Goal: Task Accomplishment & Management: Manage account settings

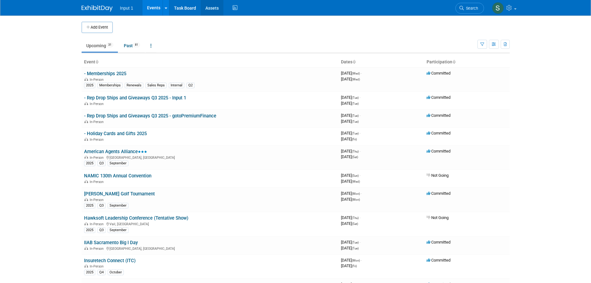
click at [206, 3] on link "Assets" at bounding box center [212, 8] width 23 height 16
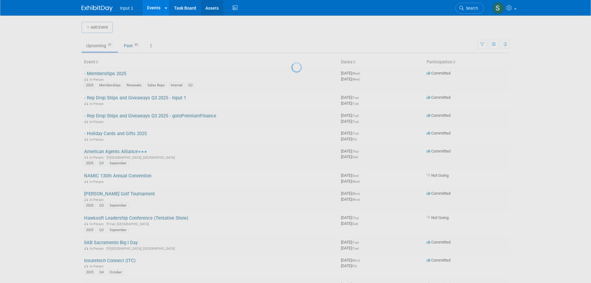
click at [209, 7] on link "Assets" at bounding box center [212, 8] width 23 height 16
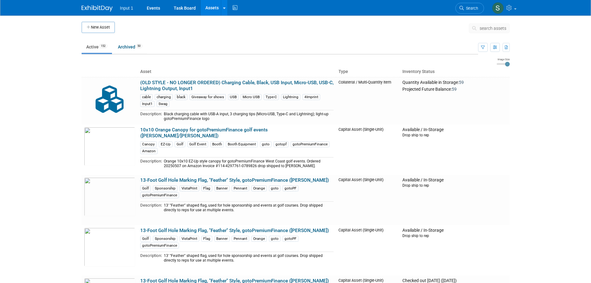
click at [487, 24] on button "search assets" at bounding box center [489, 28] width 41 height 10
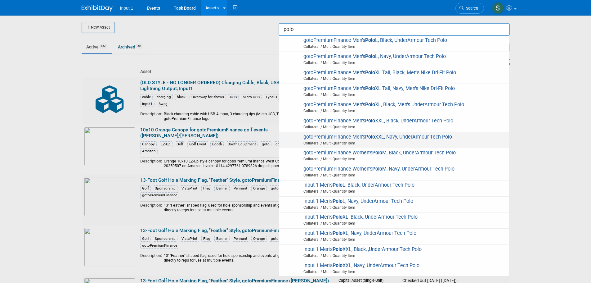
click at [370, 141] on span "Collateral / Multi-Quantity Item" at bounding box center [395, 143] width 222 height 6
type input "gotoPremiumFinance Men&#39;s Polo XXL, Navy, UnderArmour Tech Polo"
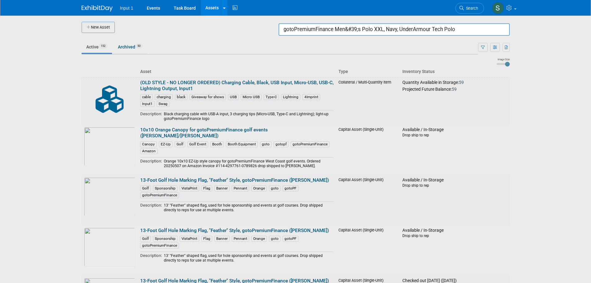
click at [296, 132] on div at bounding box center [296, 141] width 0 height 283
drag, startPoint x: 517, startPoint y: 183, endPoint x: 509, endPoint y: 172, distance: 13.7
click at [296, 183] on div at bounding box center [296, 141] width 0 height 283
click at [214, 8] on link "Assets" at bounding box center [212, 8] width 23 height 16
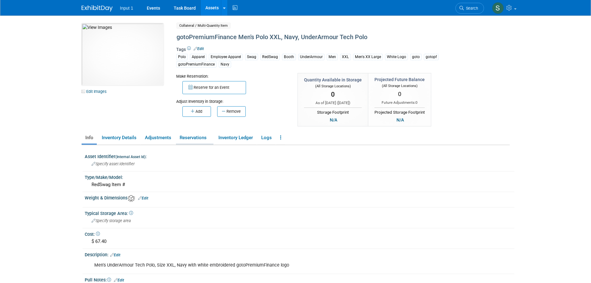
click at [180, 137] on link "Reservations" at bounding box center [195, 137] width 38 height 11
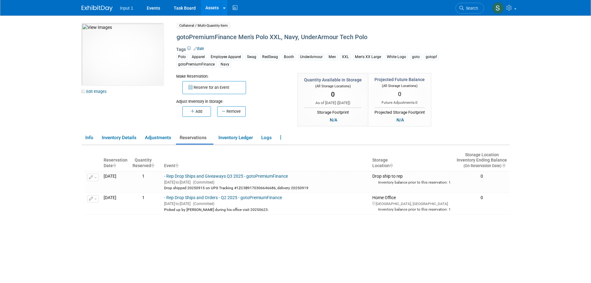
click at [315, 246] on div "Insufficient inventory available for upcoming reservations in at least one stor…" at bounding box center [297, 229] width 425 height 159
